Goal: Navigation & Orientation: Find specific page/section

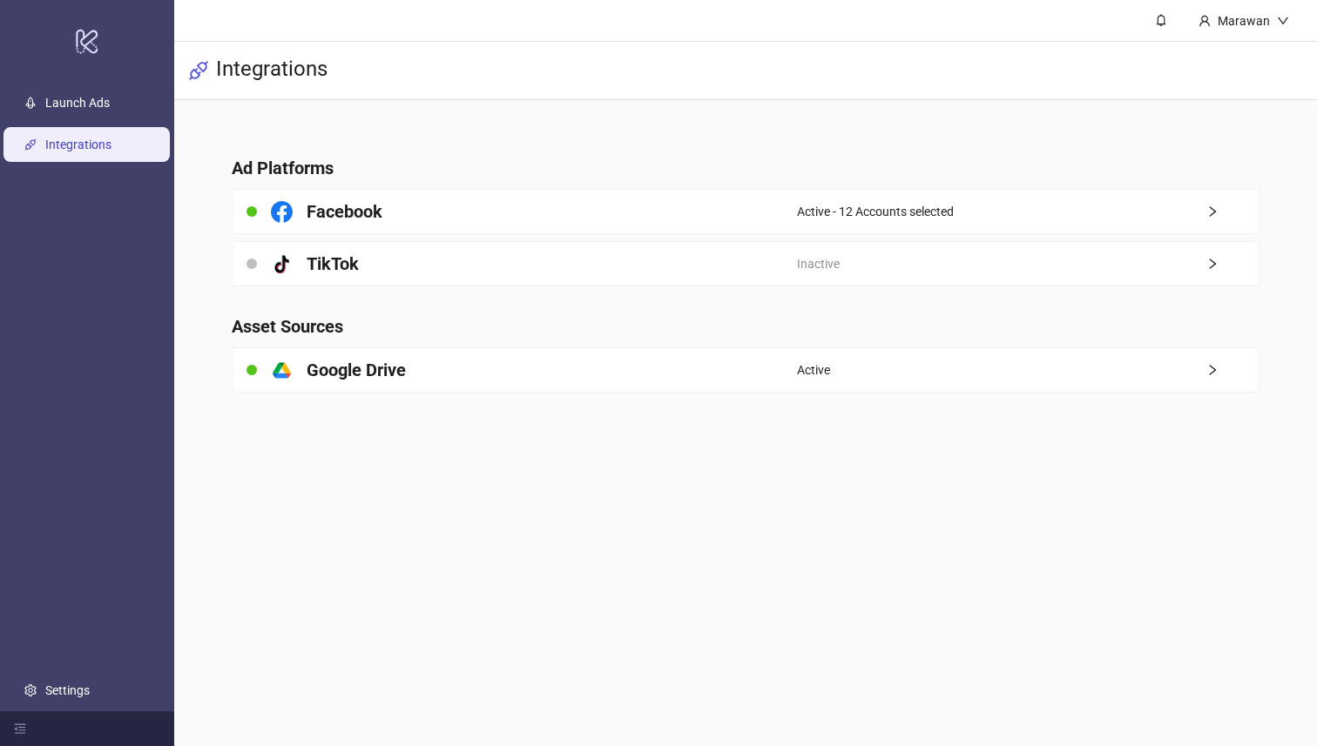
click at [63, 80] on link "logo/logo-mobile" at bounding box center [87, 41] width 174 height 82
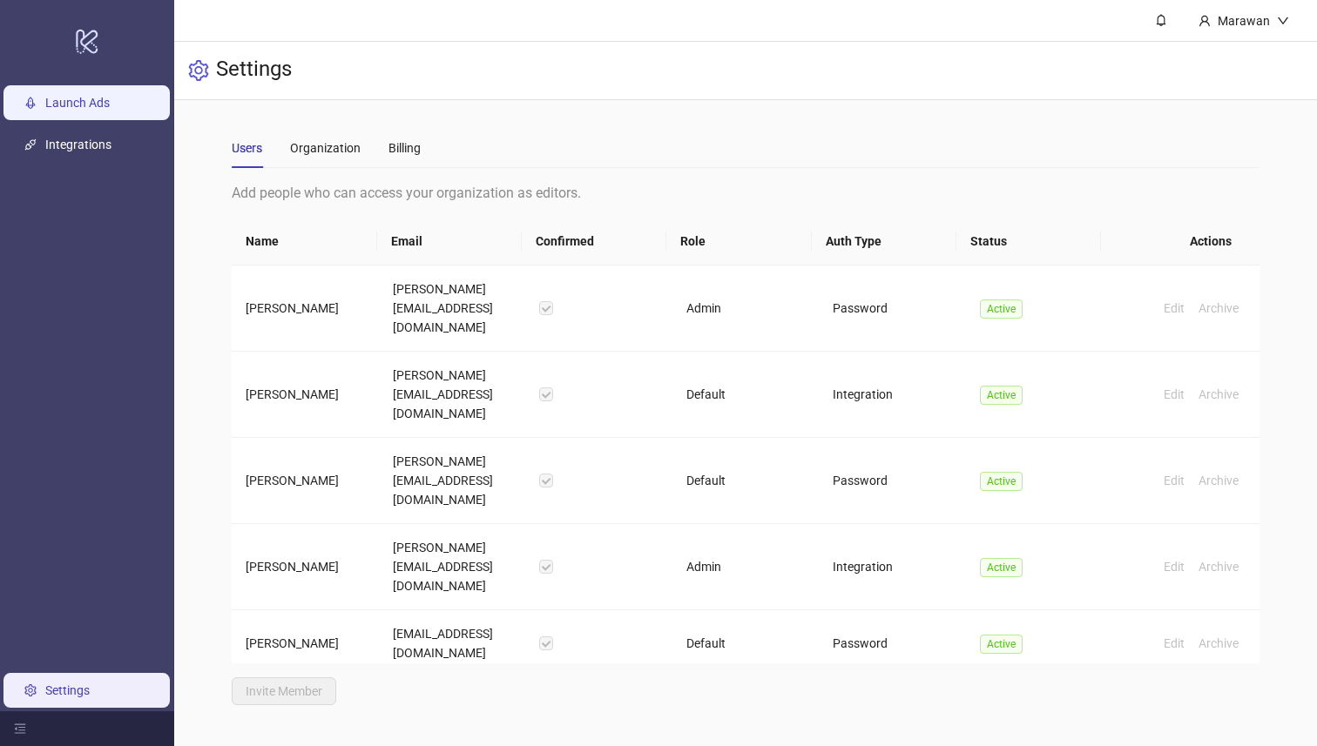
click at [67, 97] on link "Launch Ads" at bounding box center [77, 104] width 64 height 14
